Goal: Check status

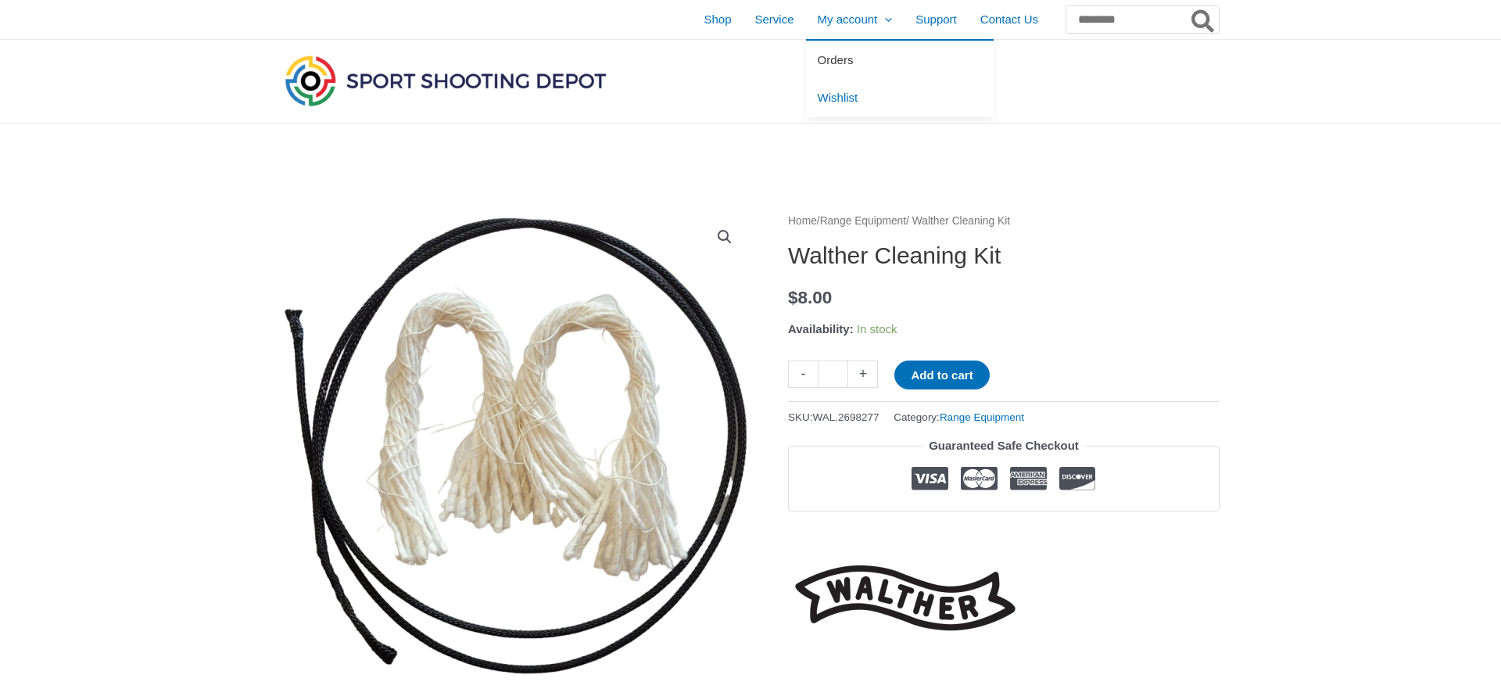
click at [818, 58] on span "Orders" at bounding box center [836, 59] width 36 height 13
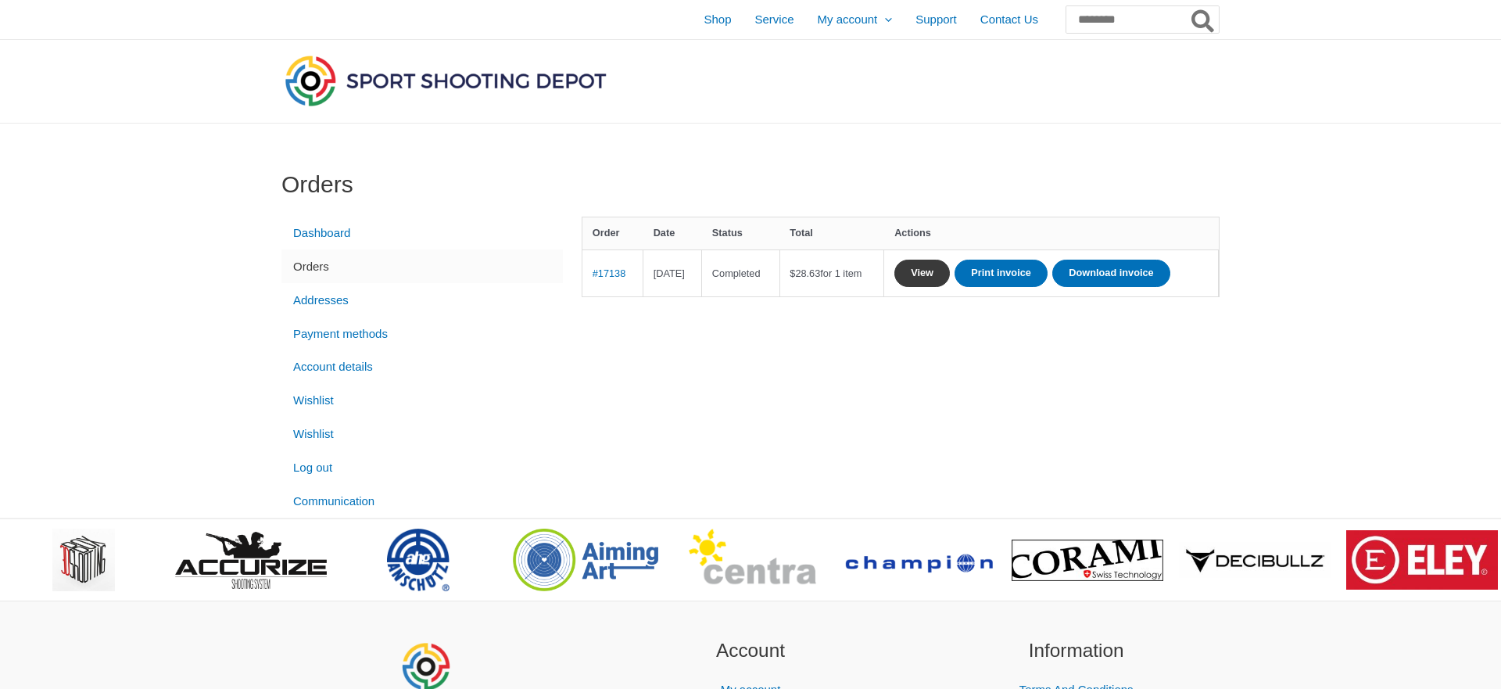
click at [950, 264] on link "View" at bounding box center [921, 272] width 55 height 27
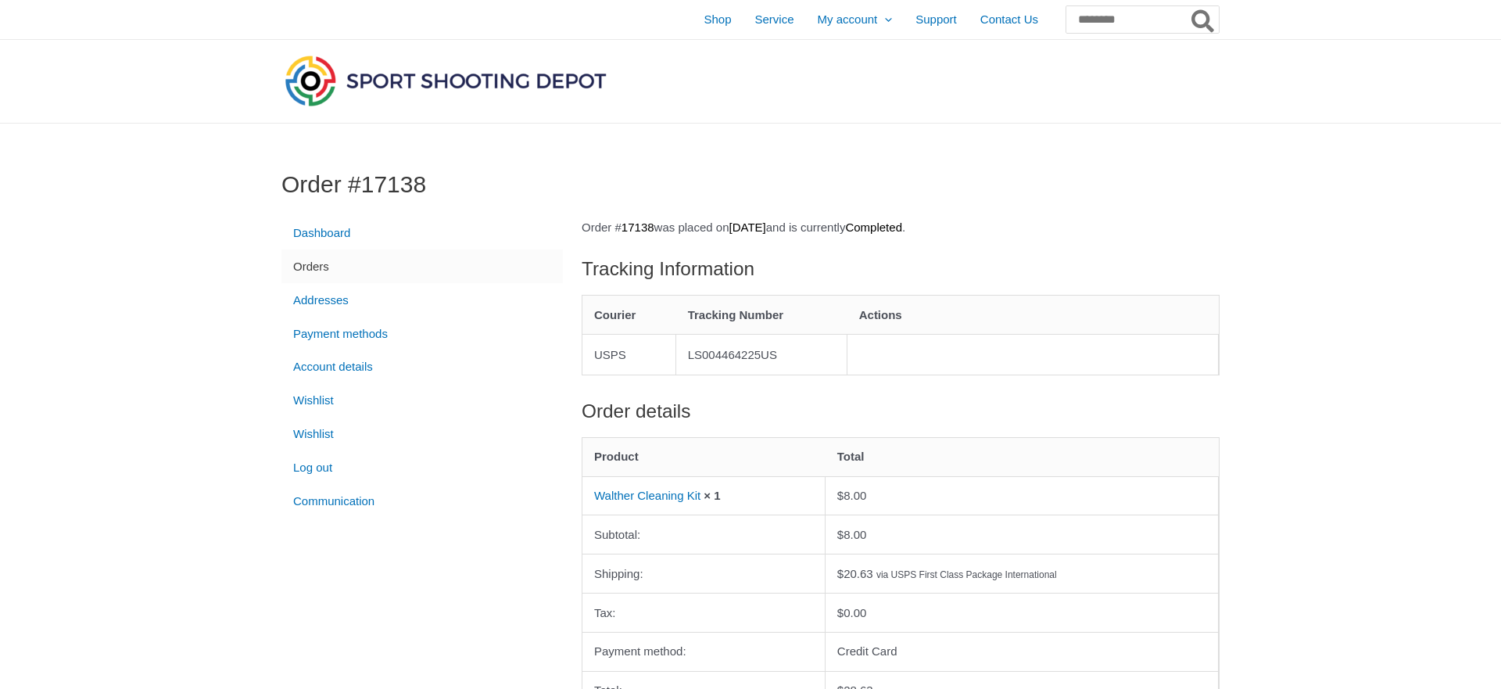
drag, startPoint x: 693, startPoint y: 352, endPoint x: 790, endPoint y: 360, distance: 97.2
click at [790, 360] on td "LS004464225US" at bounding box center [761, 354] width 171 height 41
copy td "LS004464225US"
